Goal: Complete application form: Complete application form

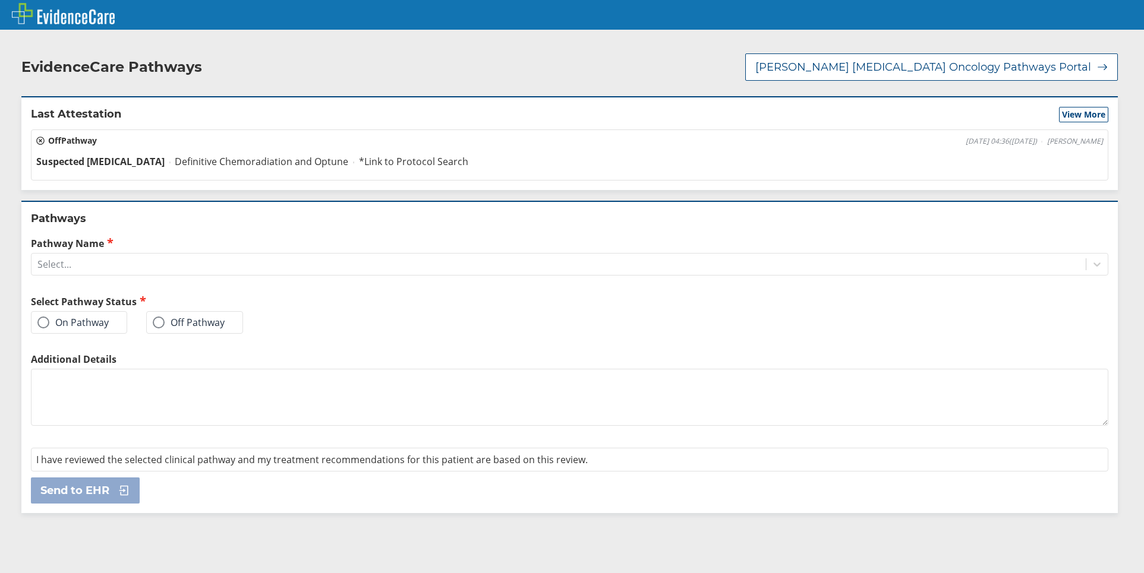
click at [79, 323] on label "On Pathway" at bounding box center [72, 323] width 71 height 12
click at [0, 0] on input "On Pathway" at bounding box center [0, 0] width 0 height 0
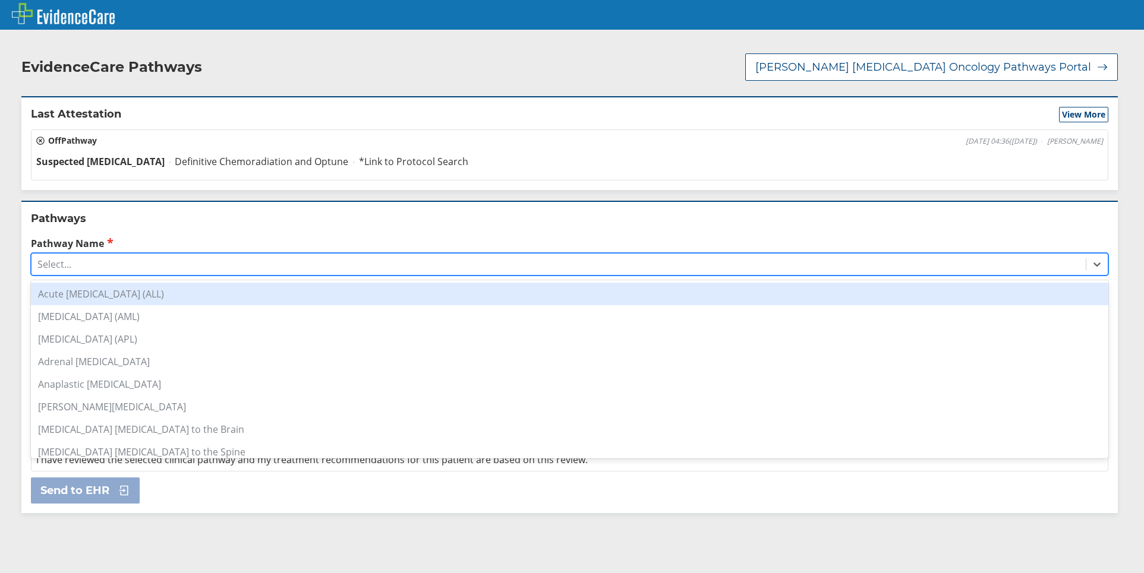
click at [141, 258] on div "Select..." at bounding box center [558, 264] width 1054 height 20
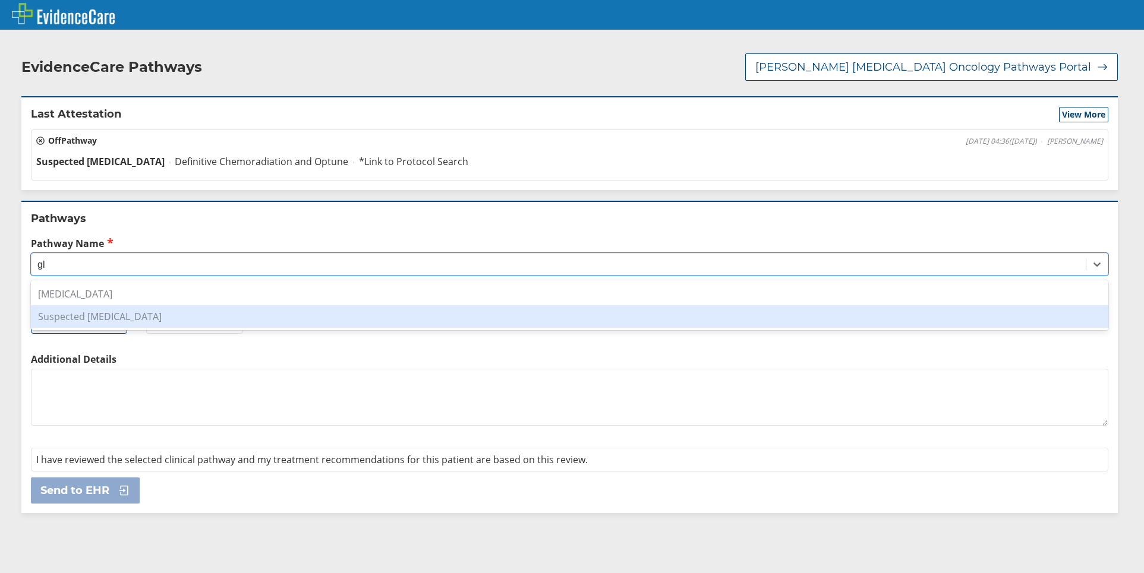
type input "g"
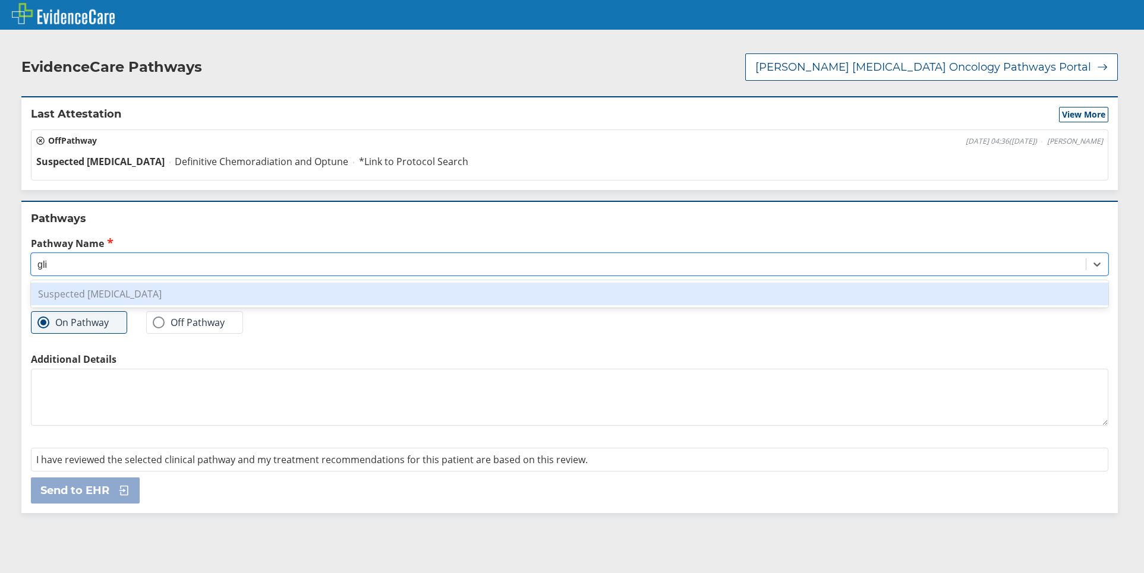
type input "gli"
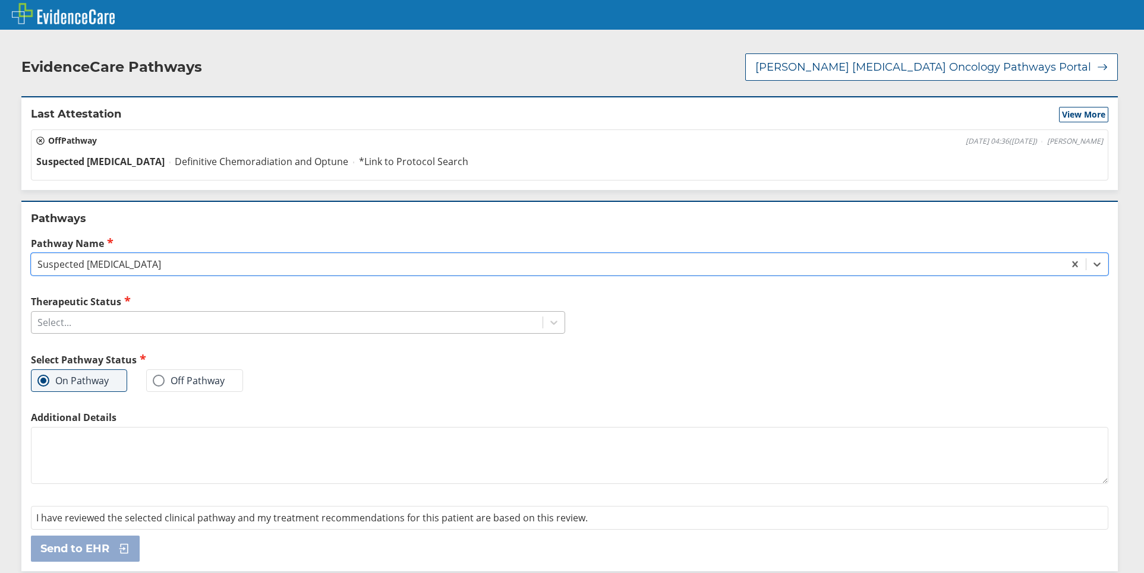
click at [284, 315] on div "Select..." at bounding box center [286, 322] width 511 height 20
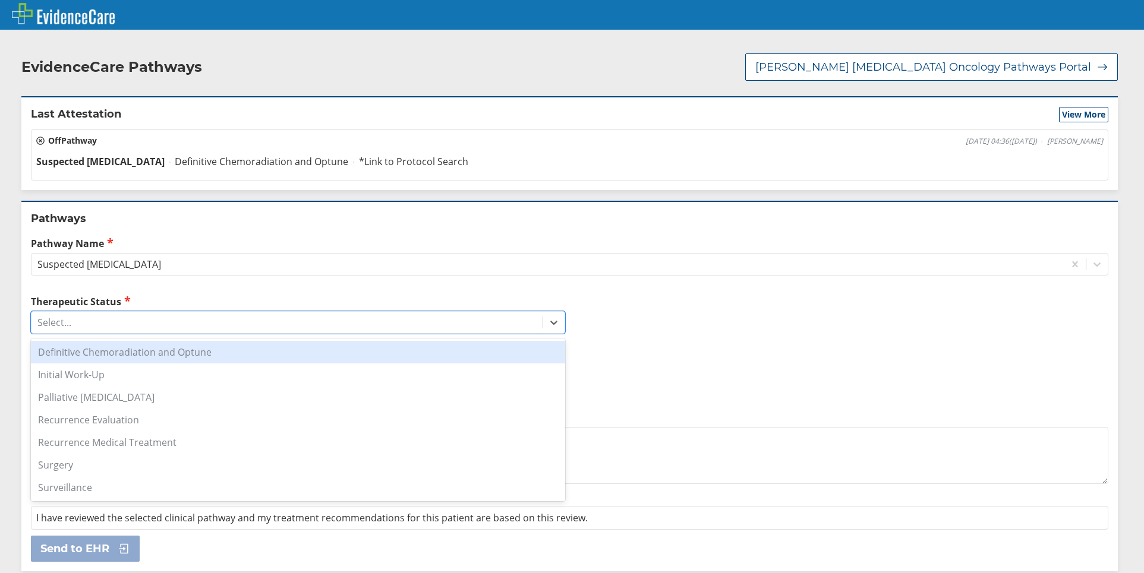
click at [286, 352] on div "Definitive Chemoradiation and Optune" at bounding box center [298, 352] width 534 height 23
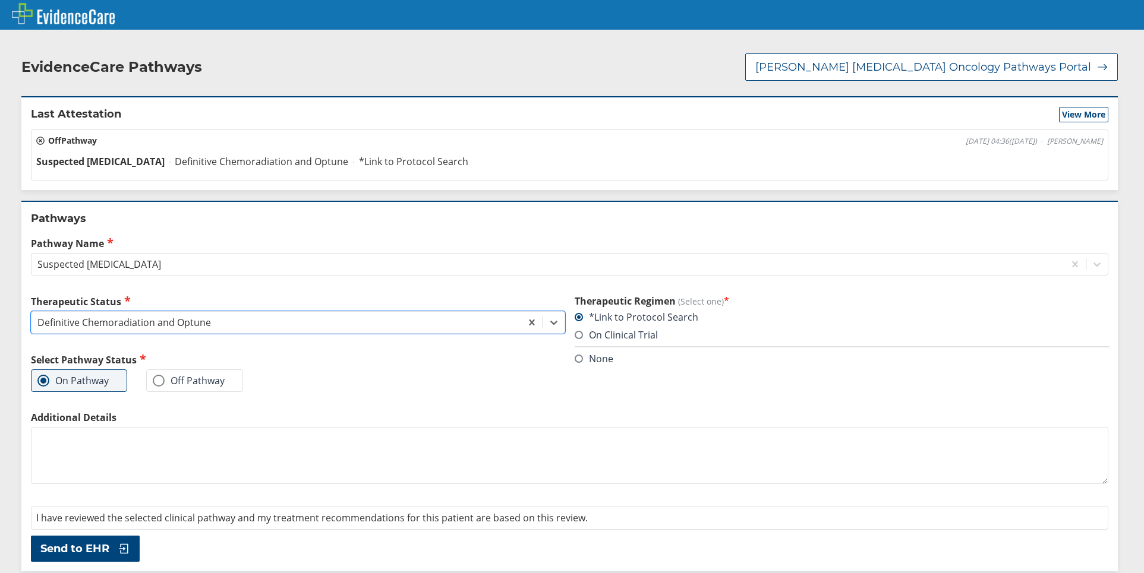
click at [574, 334] on span at bounding box center [578, 335] width 8 height 8
click at [0, 0] on input "On Clinical Trial" at bounding box center [0, 0] width 0 height 0
click at [574, 318] on span at bounding box center [578, 317] width 8 height 8
click at [0, 0] on input "*Link to Protocol Search" at bounding box center [0, 0] width 0 height 0
click at [295, 324] on div "Definitive Chemoradiation and Optune" at bounding box center [275, 322] width 489 height 20
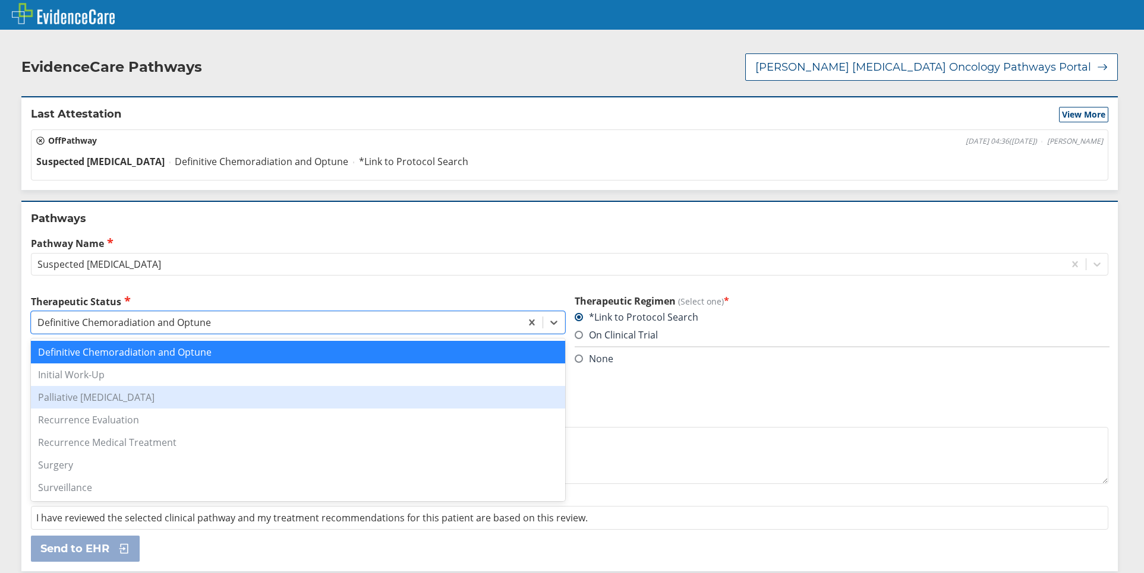
click at [271, 396] on div "Palliative [MEDICAL_DATA]" at bounding box center [298, 397] width 534 height 23
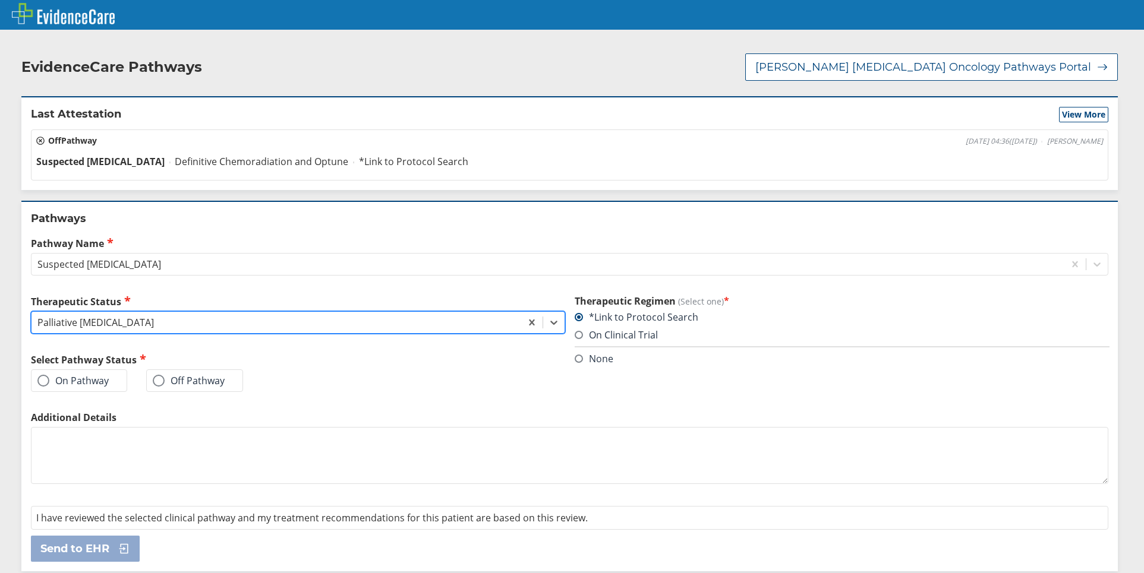
click at [244, 327] on div "Palliative [MEDICAL_DATA]" at bounding box center [275, 322] width 489 height 20
